Goal: Subscribe to service/newsletter

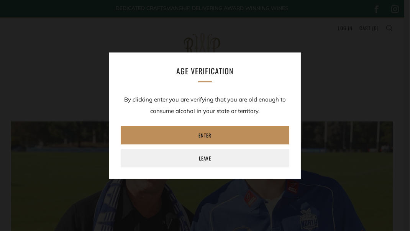
click at [200, 131] on link "Enter" at bounding box center [205, 135] width 168 height 18
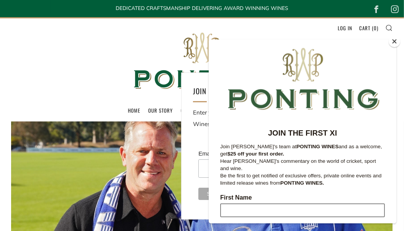
click at [261, 203] on input "First Name" at bounding box center [302, 210] width 165 height 14
type input "[PERSON_NAME]"
type input "[PERSON_NAME][EMAIL_ADDRESS][DOMAIN_NAME]"
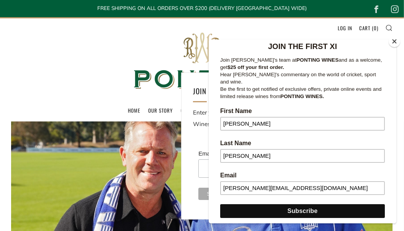
scroll to position [102, 0]
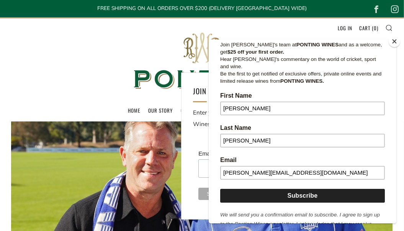
click at [306, 189] on input "Subscribe" at bounding box center [302, 196] width 165 height 14
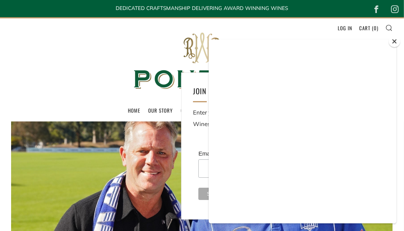
scroll to position [0, 0]
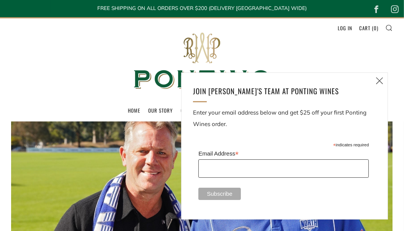
click at [257, 170] on input "Email Address *" at bounding box center [283, 168] width 170 height 18
type input "[PERSON_NAME][EMAIL_ADDRESS][DOMAIN_NAME]"
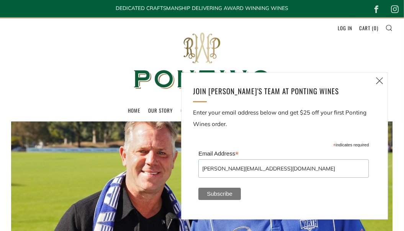
click at [220, 191] on input "Subscribe" at bounding box center [219, 194] width 42 height 12
click at [227, 196] on input "Subscribe" at bounding box center [219, 194] width 42 height 12
click at [379, 78] on icon at bounding box center [379, 81] width 9 height 10
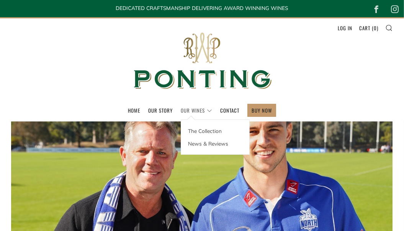
click at [199, 111] on link "Our Wines" at bounding box center [196, 110] width 31 height 12
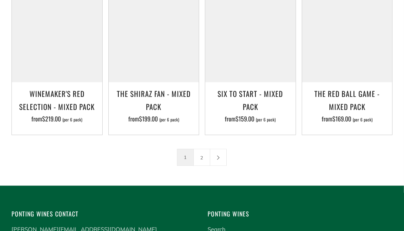
scroll to position [1072, 0]
